Goal: Transaction & Acquisition: Book appointment/travel/reservation

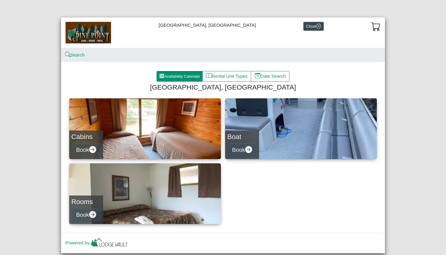
click at [89, 136] on h4 "Cabins" at bounding box center [86, 137] width 30 height 8
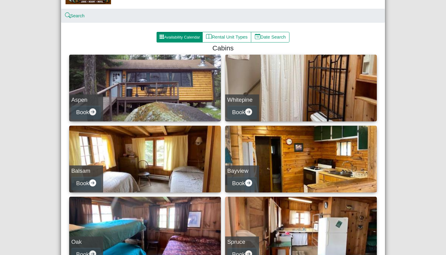
scroll to position [12, 0]
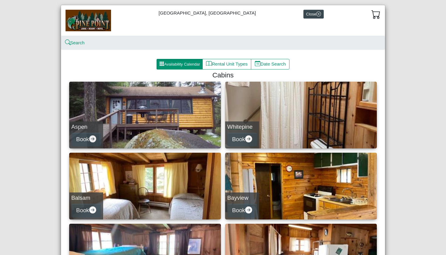
click at [281, 121] on link "Whitepine Book" at bounding box center [301, 115] width 152 height 67
select select "*"
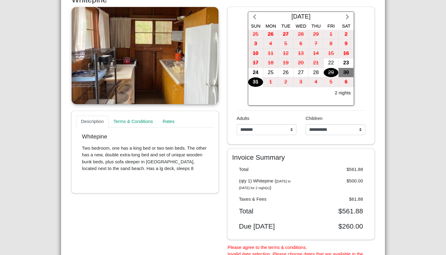
scroll to position [98, 0]
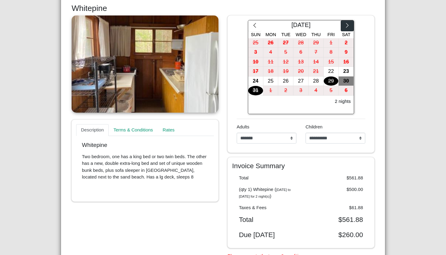
click at [345, 28] on button "button" at bounding box center [347, 25] width 13 height 11
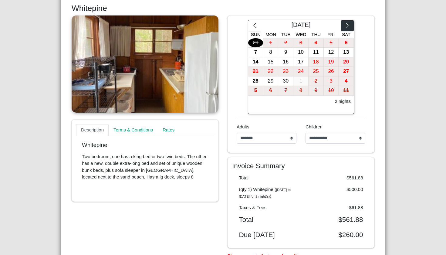
click at [345, 28] on button "button" at bounding box center [347, 25] width 13 height 11
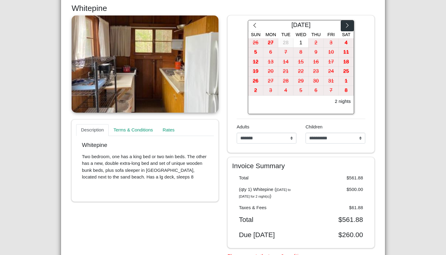
click at [345, 28] on button "button" at bounding box center [347, 25] width 13 height 11
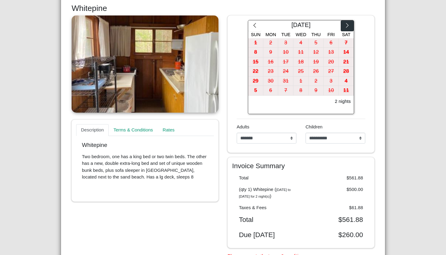
click at [345, 28] on button "button" at bounding box center [347, 25] width 13 height 11
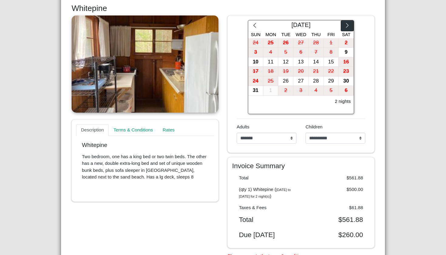
click at [345, 28] on button "button" at bounding box center [347, 25] width 13 height 11
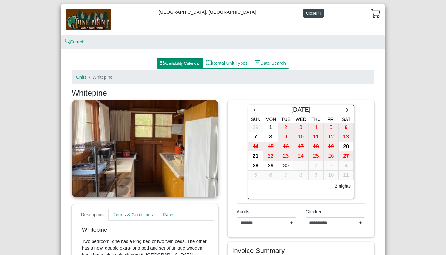
scroll to position [0, 0]
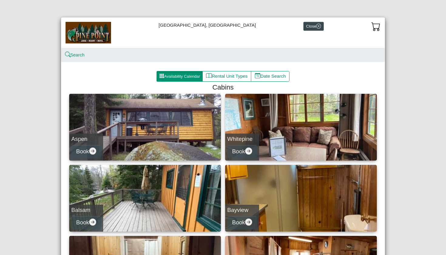
click at [135, 129] on link "Aspen Book" at bounding box center [145, 127] width 152 height 67
select select "*"
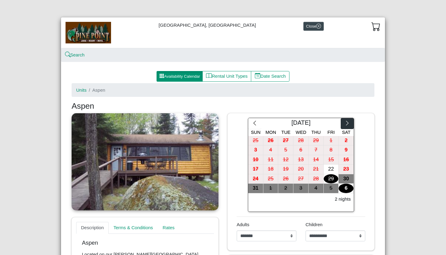
click at [346, 122] on icon "chevron right" at bounding box center [347, 123] width 6 height 6
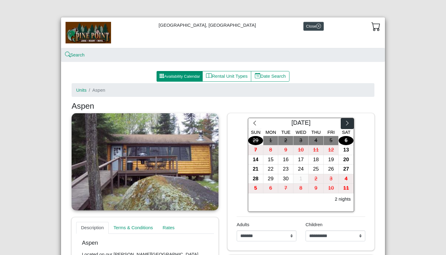
click at [346, 122] on icon "chevron right" at bounding box center [347, 123] width 6 height 6
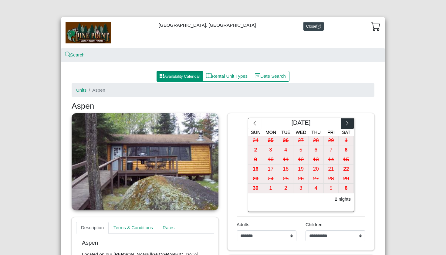
click at [346, 122] on icon "chevron right" at bounding box center [347, 123] width 6 height 6
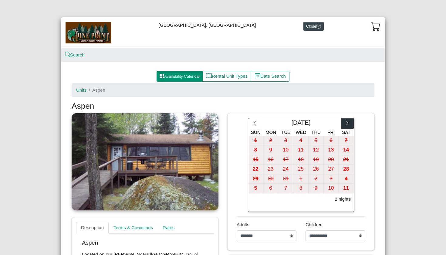
click at [346, 122] on icon "chevron right" at bounding box center [347, 123] width 6 height 6
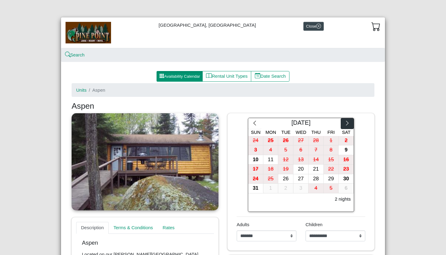
click at [346, 122] on icon "chevron right" at bounding box center [347, 123] width 6 height 6
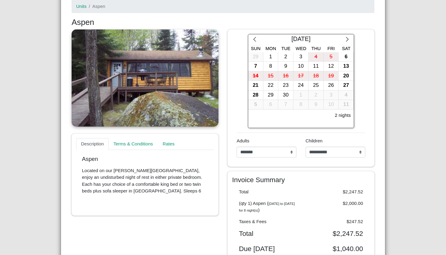
scroll to position [58, 0]
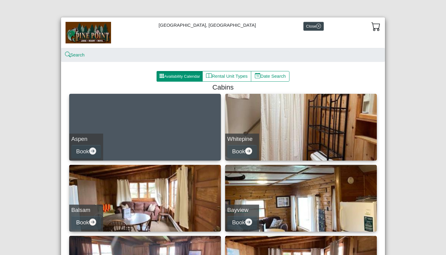
click at [316, 208] on link "Bayview Book" at bounding box center [301, 198] width 152 height 67
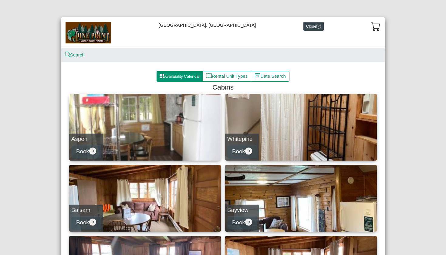
select select "*"
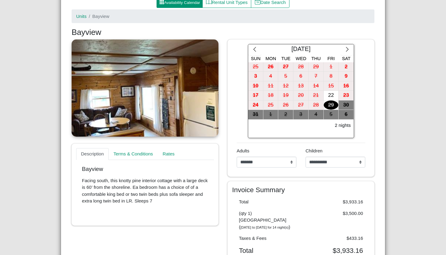
scroll to position [74, 0]
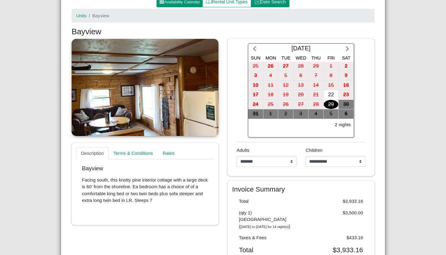
click at [265, 5] on button "Date Search" at bounding box center [270, 2] width 39 height 11
select select "*"
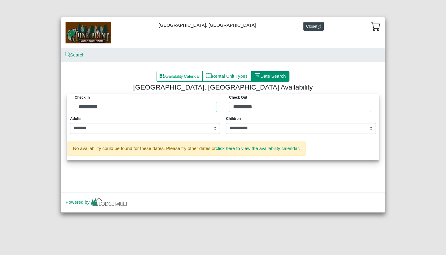
click at [207, 102] on div "Check in ********* Check Out *********" at bounding box center [223, 104] width 309 height 21
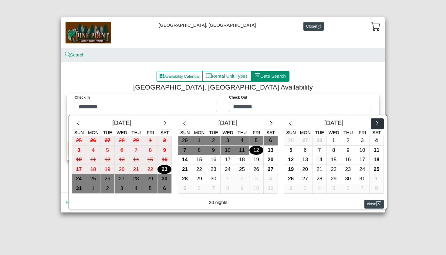
click at [379, 124] on icon "chevron right" at bounding box center [377, 123] width 6 height 6
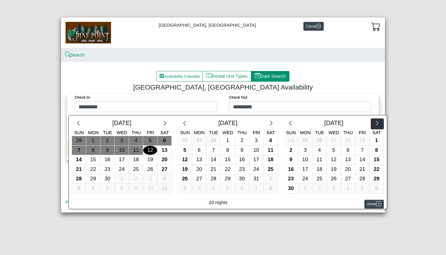
click at [379, 124] on icon "chevron right" at bounding box center [377, 123] width 6 height 6
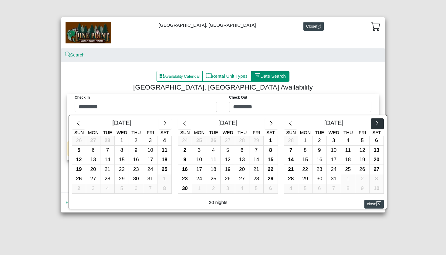
click at [379, 124] on icon "chevron right" at bounding box center [377, 123] width 6 height 6
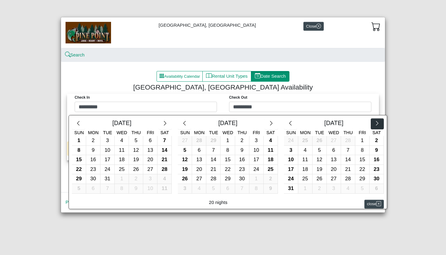
click at [379, 124] on icon "chevron right" at bounding box center [377, 123] width 6 height 6
click at [307, 139] on div "1" at bounding box center [305, 140] width 14 height 9
type input "********"
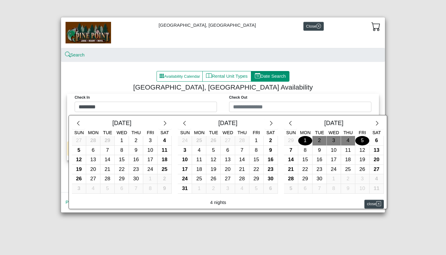
click at [365, 139] on div "5" at bounding box center [362, 140] width 14 height 9
type input "********"
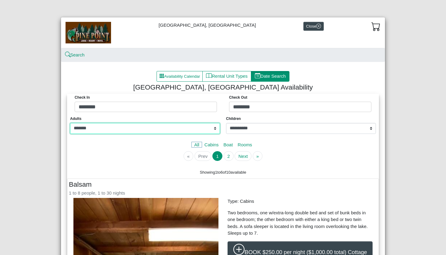
select select "*"
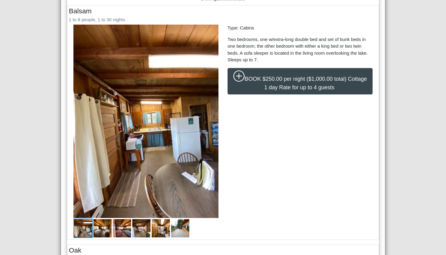
scroll to position [157, 0]
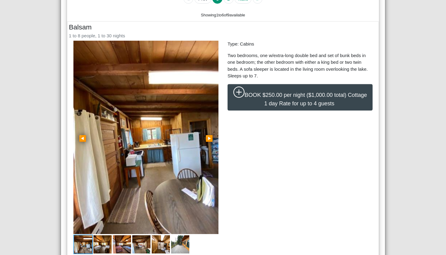
click at [197, 78] on img at bounding box center [145, 137] width 145 height 193
click at [288, 37] on link at bounding box center [223, 37] width 137 height 10
click at [207, 137] on span "▶" at bounding box center [209, 138] width 8 height 7
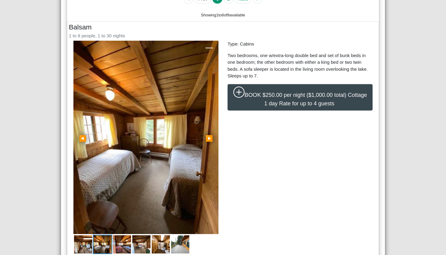
click at [207, 137] on span "▶" at bounding box center [209, 138] width 8 height 7
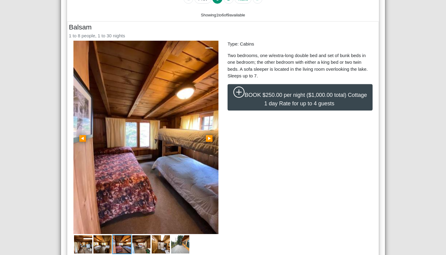
click at [207, 137] on span "▶" at bounding box center [209, 138] width 8 height 7
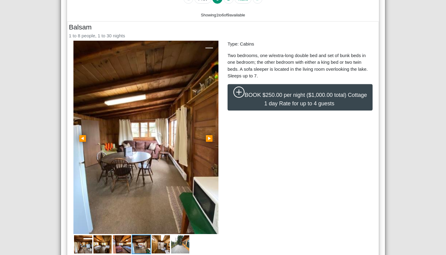
click at [207, 137] on span "▶" at bounding box center [209, 138] width 8 height 7
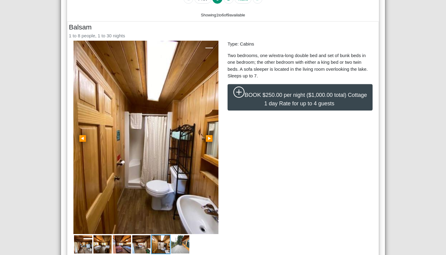
click at [207, 137] on span "▶" at bounding box center [209, 138] width 8 height 7
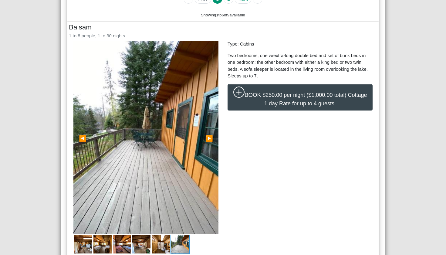
click at [207, 137] on span "▶" at bounding box center [209, 138] width 8 height 7
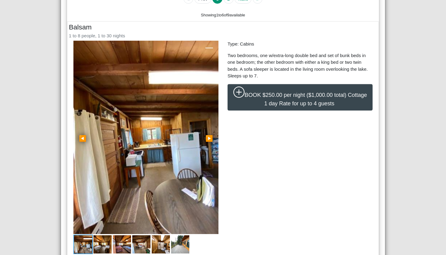
click at [207, 137] on span "▶" at bounding box center [209, 138] width 8 height 7
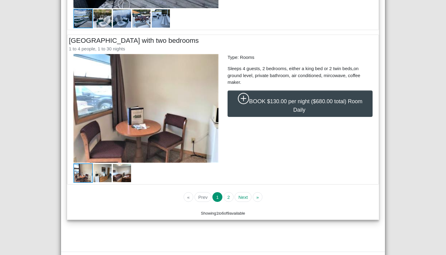
scroll to position [1949, 0]
click at [207, 110] on span "▶" at bounding box center [209, 109] width 8 height 7
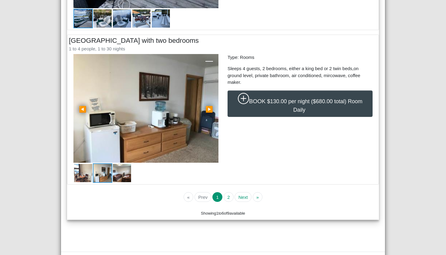
click at [207, 110] on span "▶" at bounding box center [209, 109] width 8 height 7
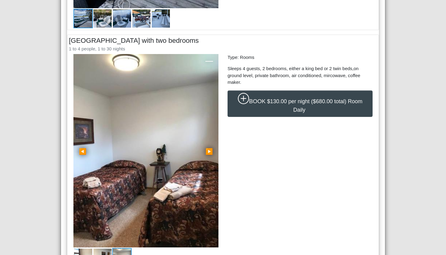
click at [207, 110] on link "▶" at bounding box center [209, 150] width 19 height 193
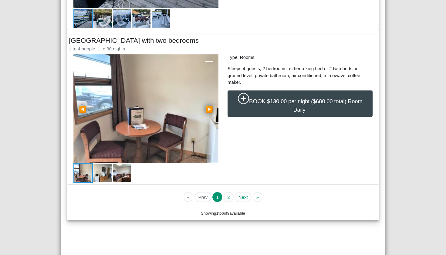
click at [207, 110] on span "▶" at bounding box center [209, 109] width 8 height 7
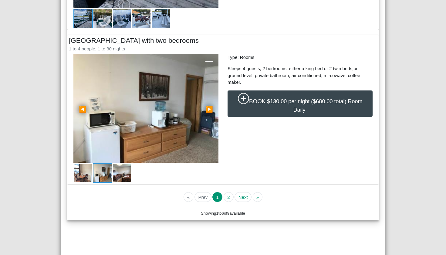
click at [207, 110] on span "▶" at bounding box center [209, 109] width 8 height 7
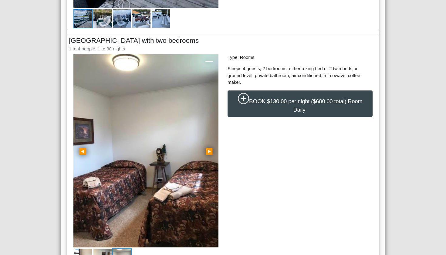
click at [207, 110] on link "▶" at bounding box center [209, 150] width 19 height 193
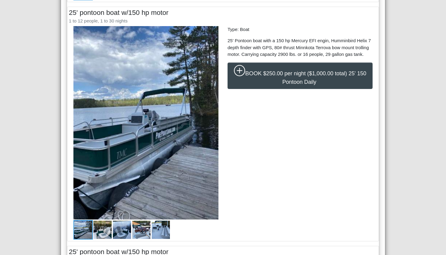
scroll to position [1465, 0]
